Goal: Find specific page/section: Find specific page/section

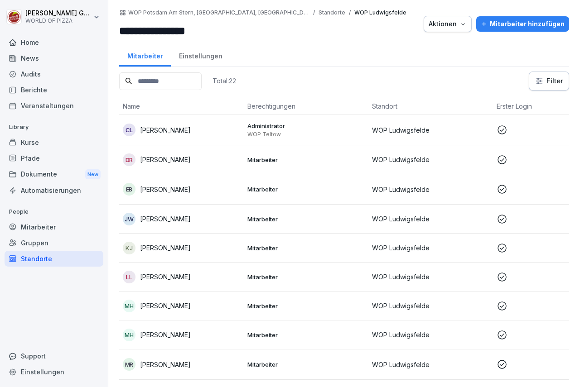
click at [40, 89] on div "Berichte" at bounding box center [54, 90] width 99 height 16
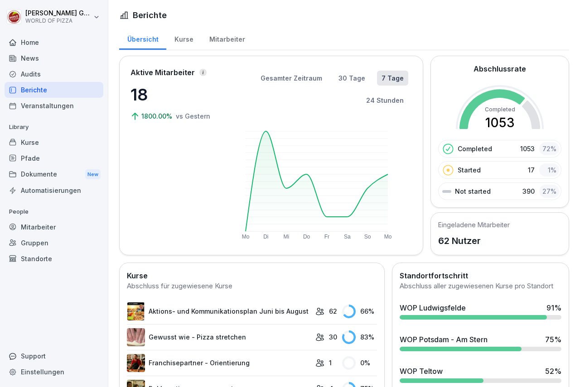
click at [432, 320] on div at bounding box center [473, 317] width 147 height 5
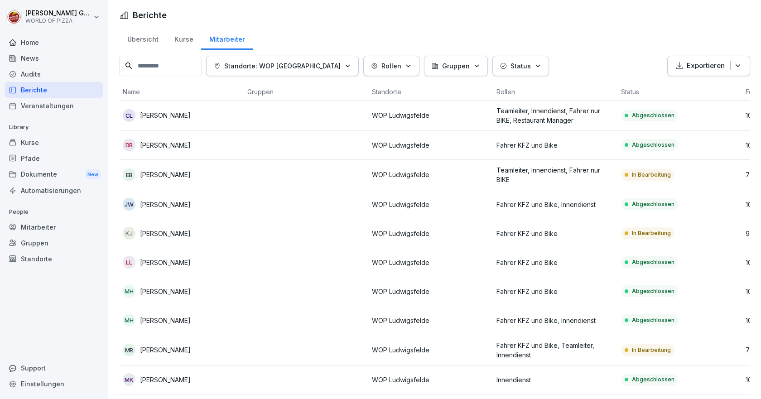
click at [535, 66] on icon "button" at bounding box center [538, 66] width 7 height 7
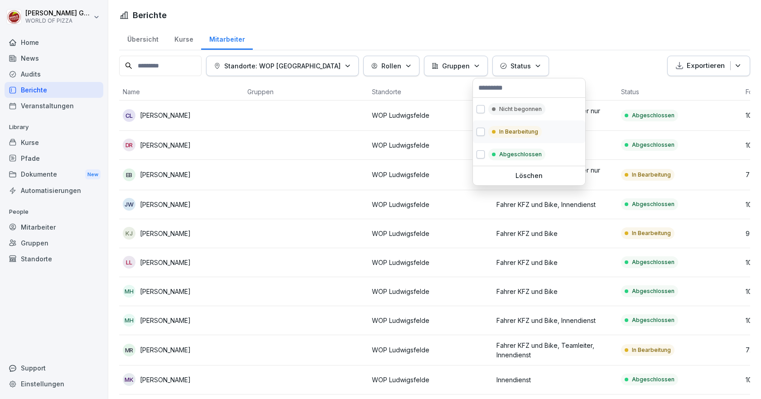
click at [516, 130] on p "In Bearbeitung" at bounding box center [518, 132] width 39 height 8
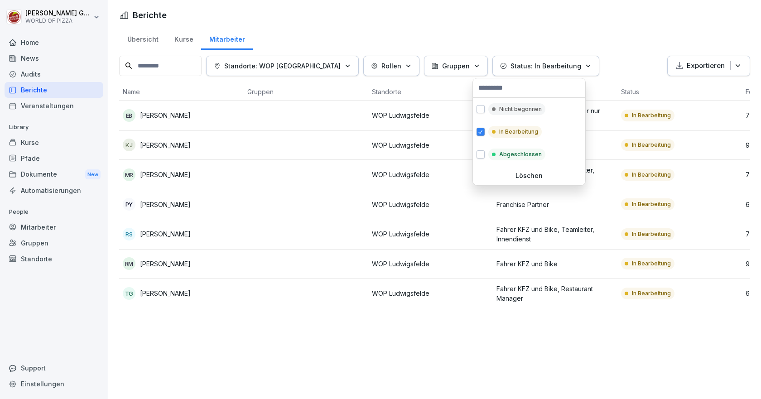
click at [217, 352] on html "[PERSON_NAME] WORLD OF PIZZA Home News Audits Berichte Veranstaltungen Library …" at bounding box center [380, 199] width 761 height 399
